Goal: Transaction & Acquisition: Download file/media

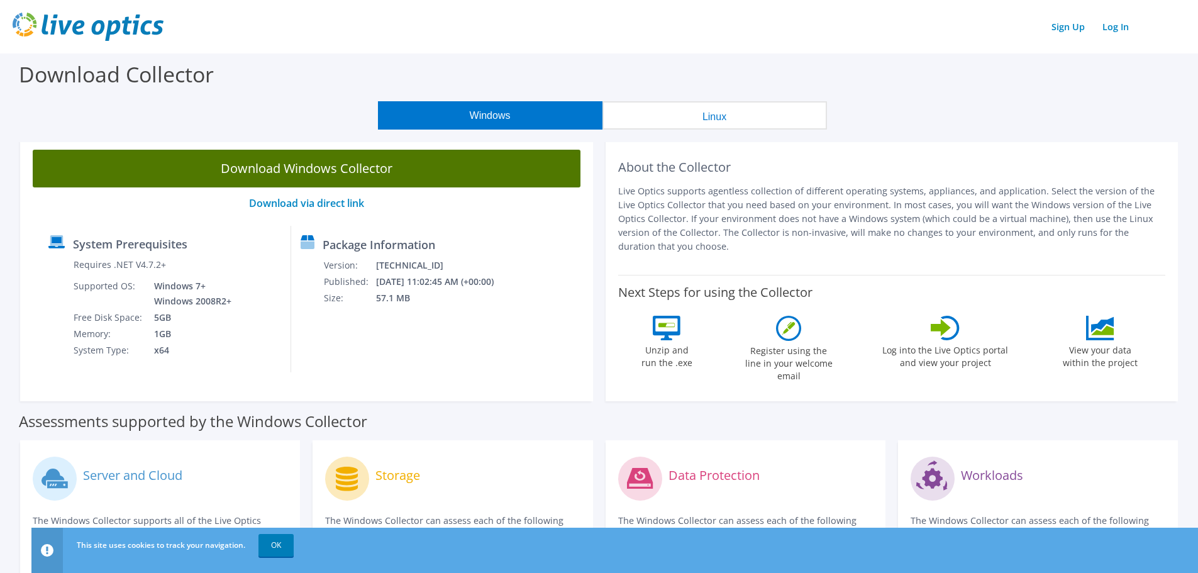
click at [294, 159] on link "Download Windows Collector" at bounding box center [307, 169] width 548 height 38
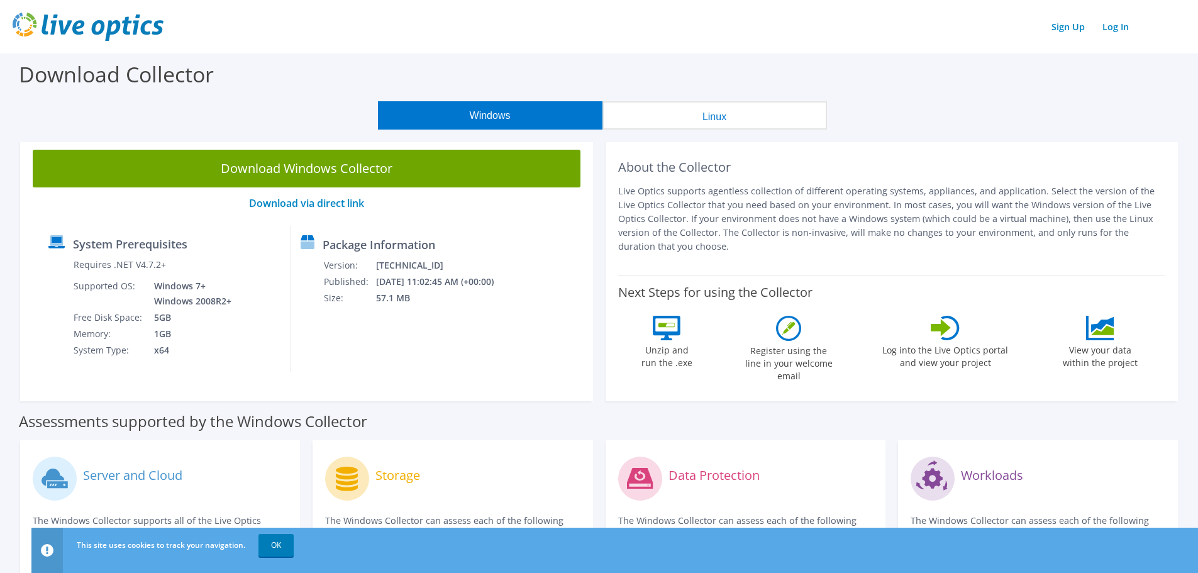
click at [1036, 192] on p "Live Optics supports agentless collection of different operating systems, appli…" at bounding box center [892, 218] width 548 height 69
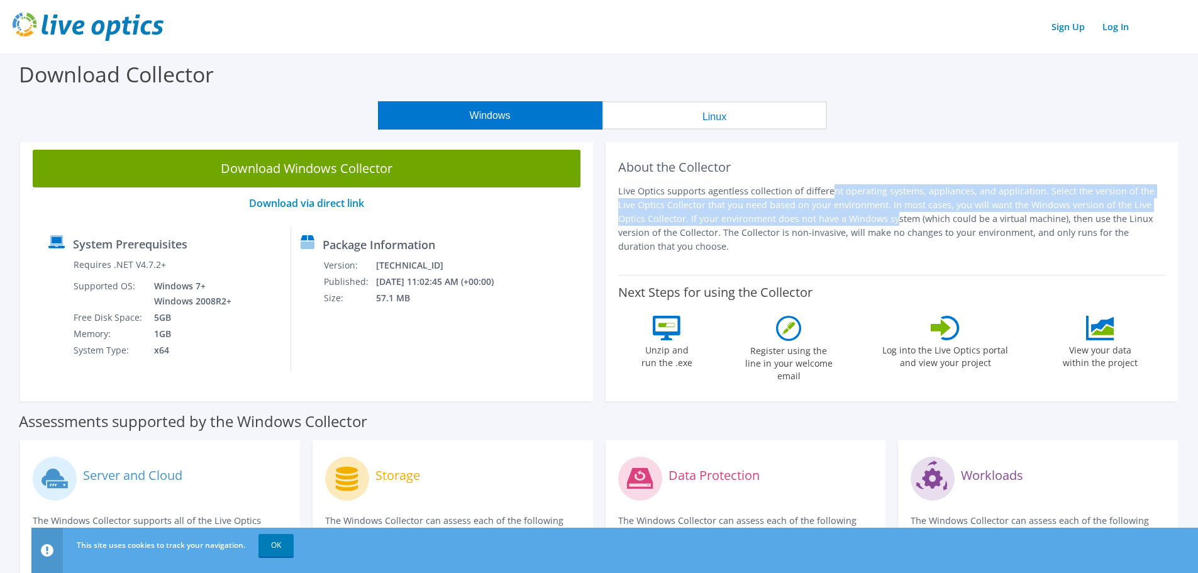
drag, startPoint x: 732, startPoint y: 192, endPoint x: 754, endPoint y: 218, distance: 34.4
click at [754, 218] on p "Live Optics supports agentless collection of different operating systems, appli…" at bounding box center [892, 218] width 548 height 69
click at [741, 212] on p "Live Optics supports agentless collection of different operating systems, appli…" at bounding box center [892, 218] width 548 height 69
drag, startPoint x: 766, startPoint y: 186, endPoint x: 777, endPoint y: 212, distance: 27.9
click at [777, 212] on p "Live Optics supports agentless collection of different operating systems, appli…" at bounding box center [892, 218] width 548 height 69
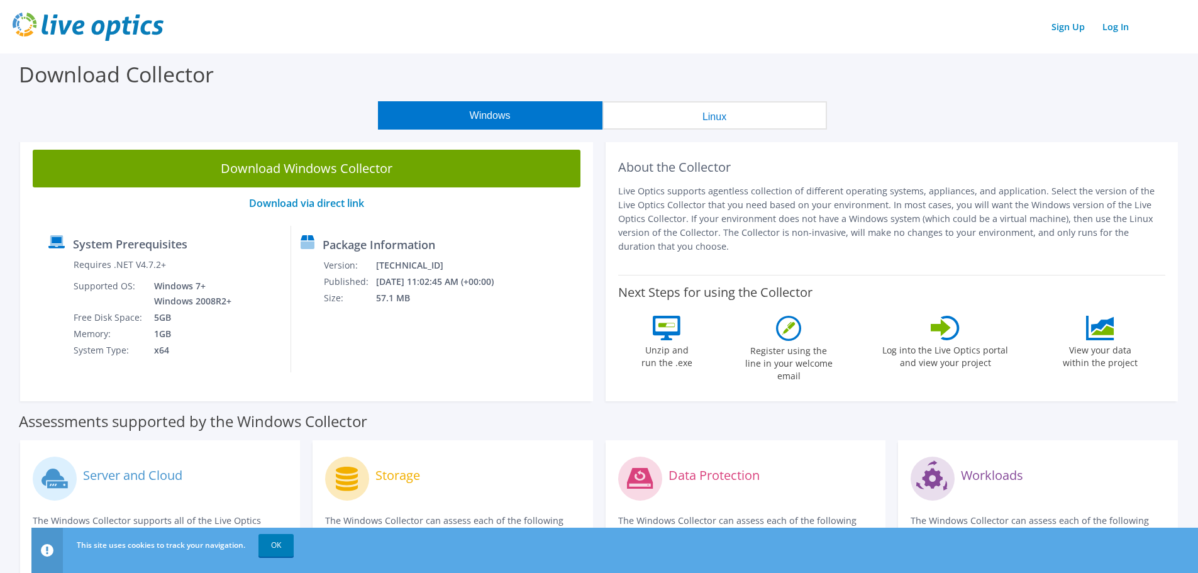
click at [756, 232] on p "Live Optics supports agentless collection of different operating systems, appli…" at bounding box center [892, 218] width 548 height 69
click at [746, 241] on p "Live Optics supports agentless collection of different operating systems, appli…" at bounding box center [892, 218] width 548 height 69
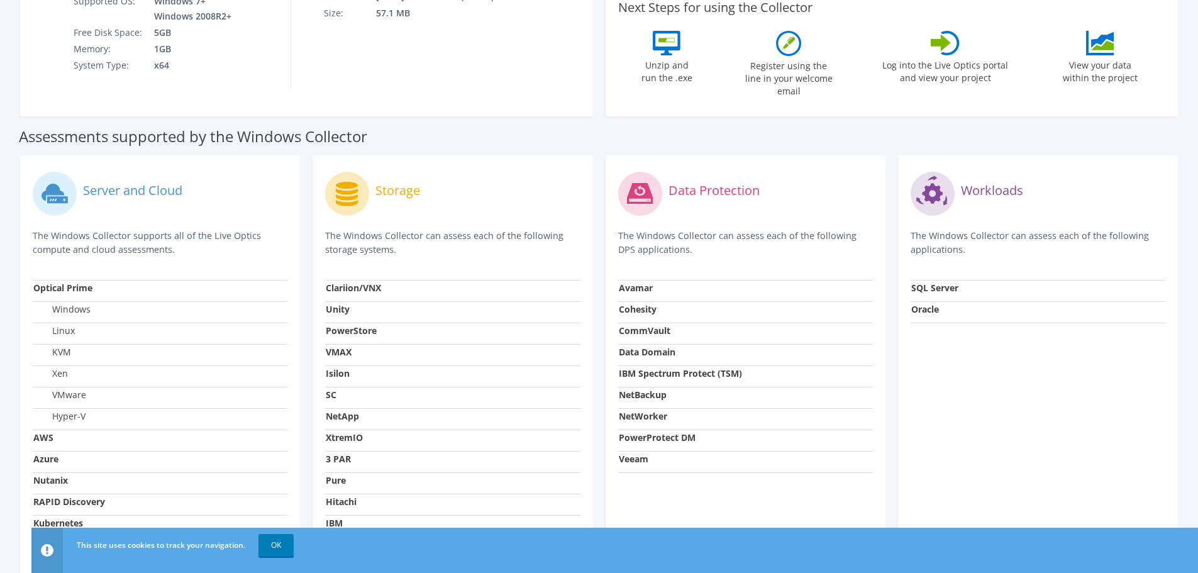
scroll to position [314, 0]
